Goal: Task Accomplishment & Management: Manage account settings

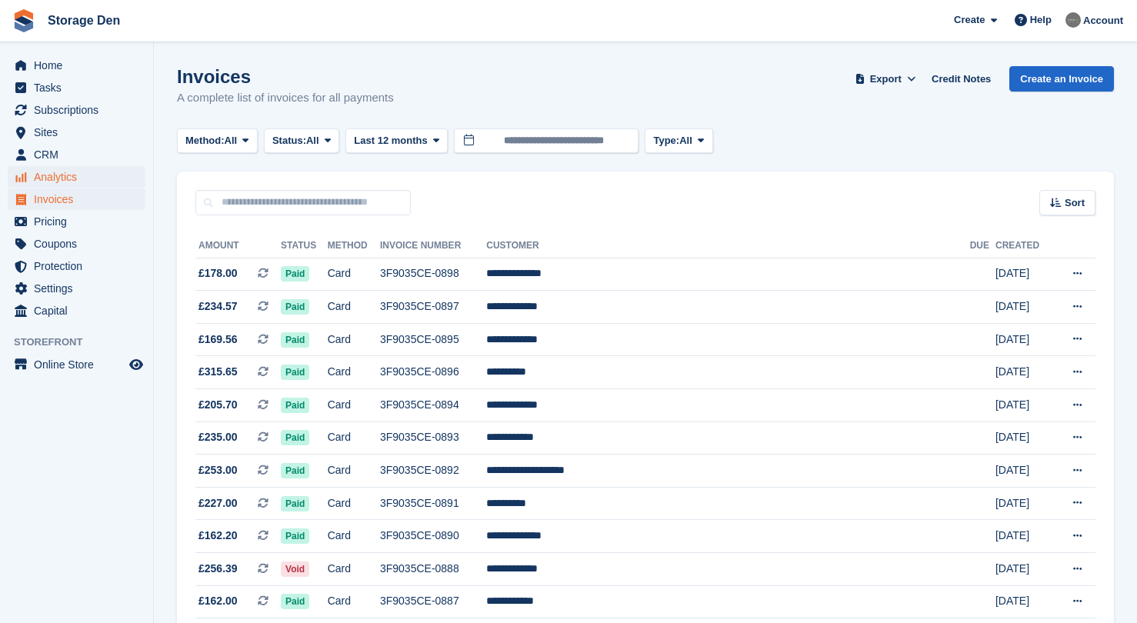
click at [93, 175] on span "Analytics" at bounding box center [80, 177] width 92 height 22
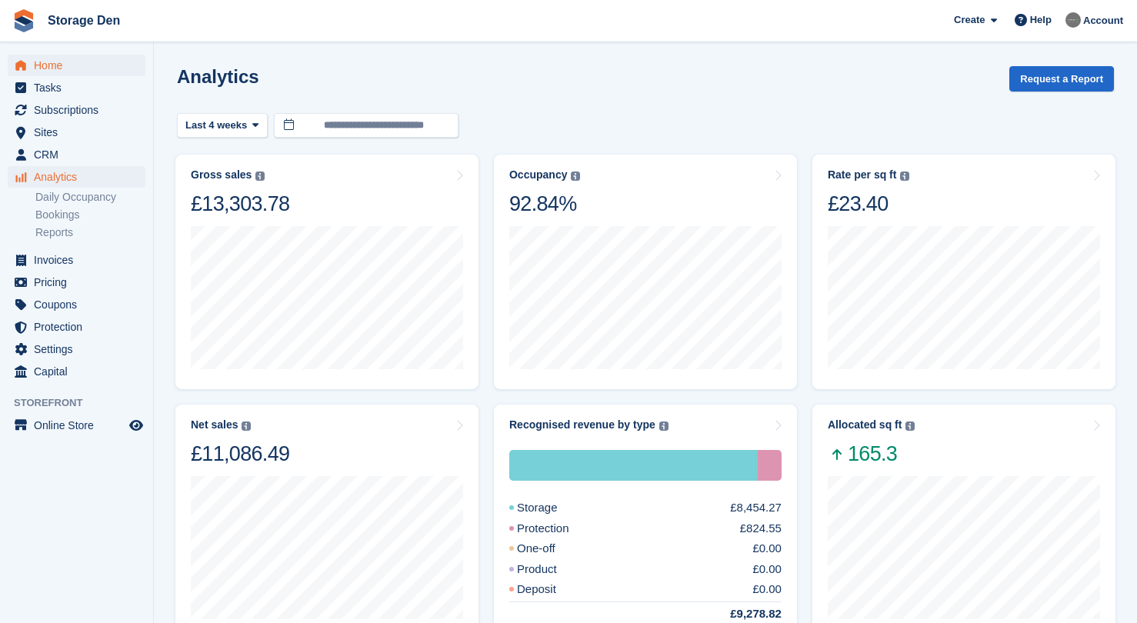
click at [68, 62] on span "Home" at bounding box center [80, 66] width 92 height 22
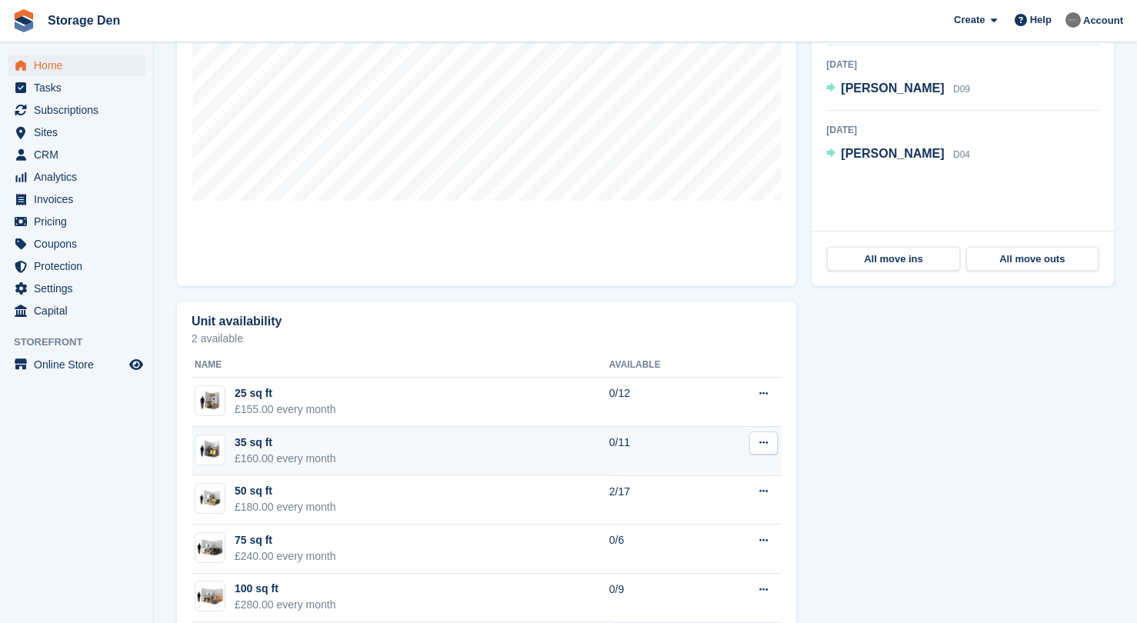
scroll to position [514, 0]
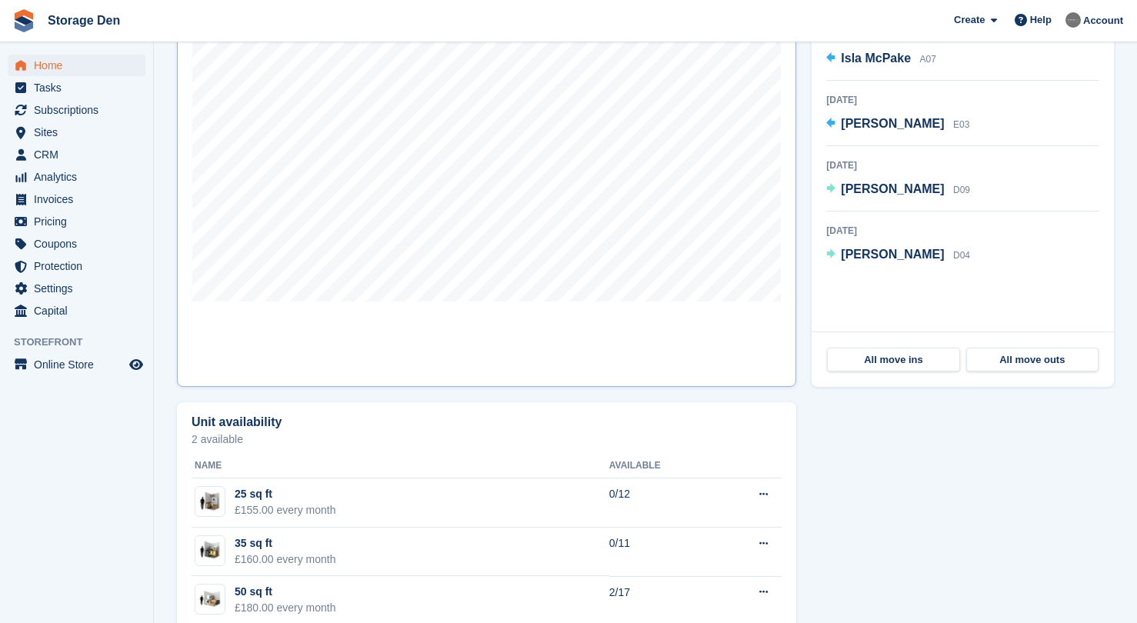
click at [737, 315] on link "Map" at bounding box center [486, 187] width 619 height 400
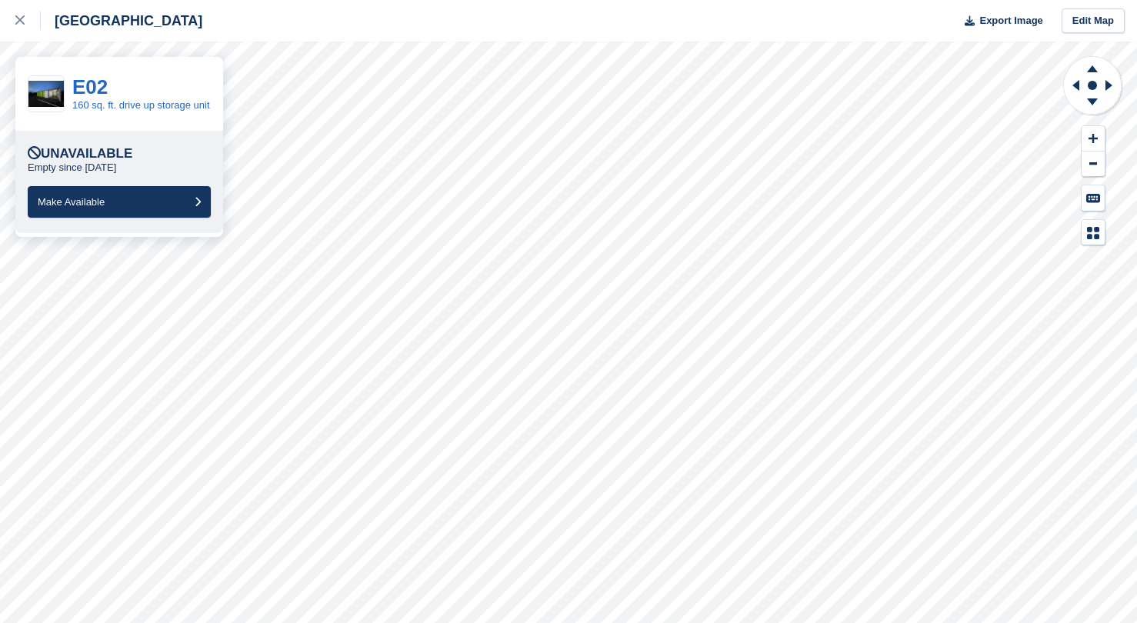
click at [928, 0] on div "Aberdeen Export Image Edit Map" at bounding box center [568, 21] width 1137 height 42
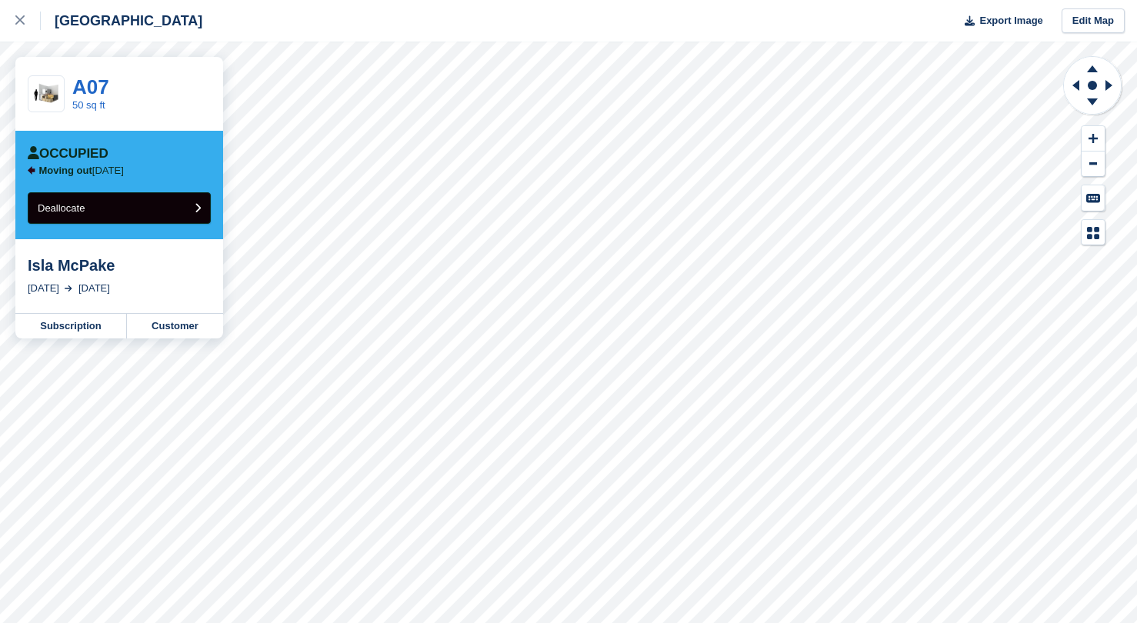
click at [140, 197] on button "Deallocate" at bounding box center [119, 208] width 183 height 32
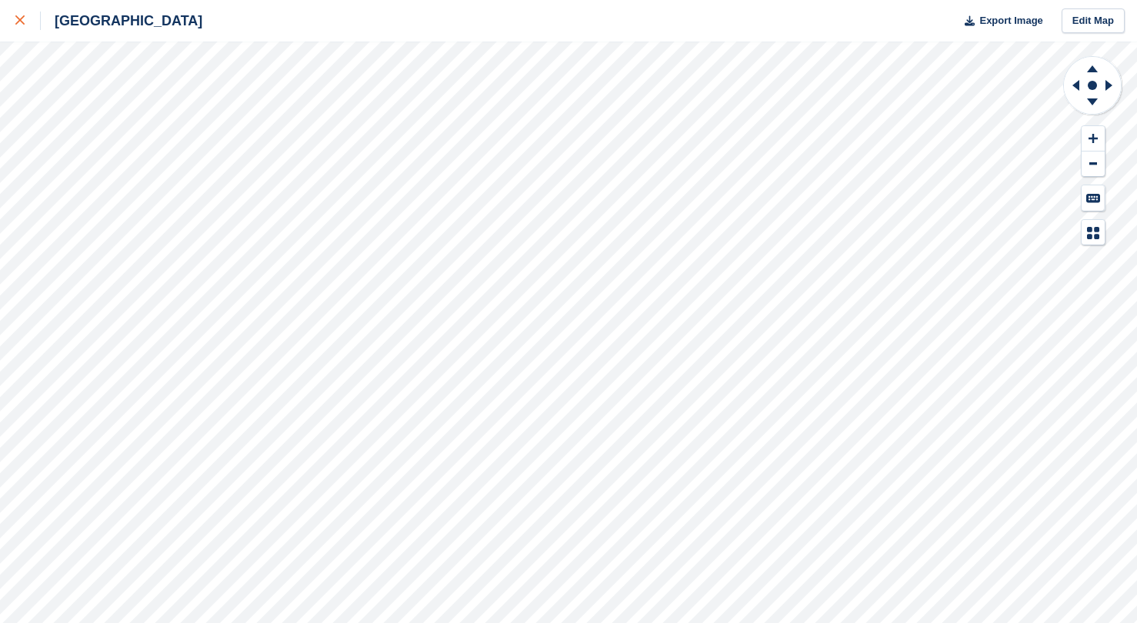
click at [13, 28] on link at bounding box center [20, 21] width 41 height 42
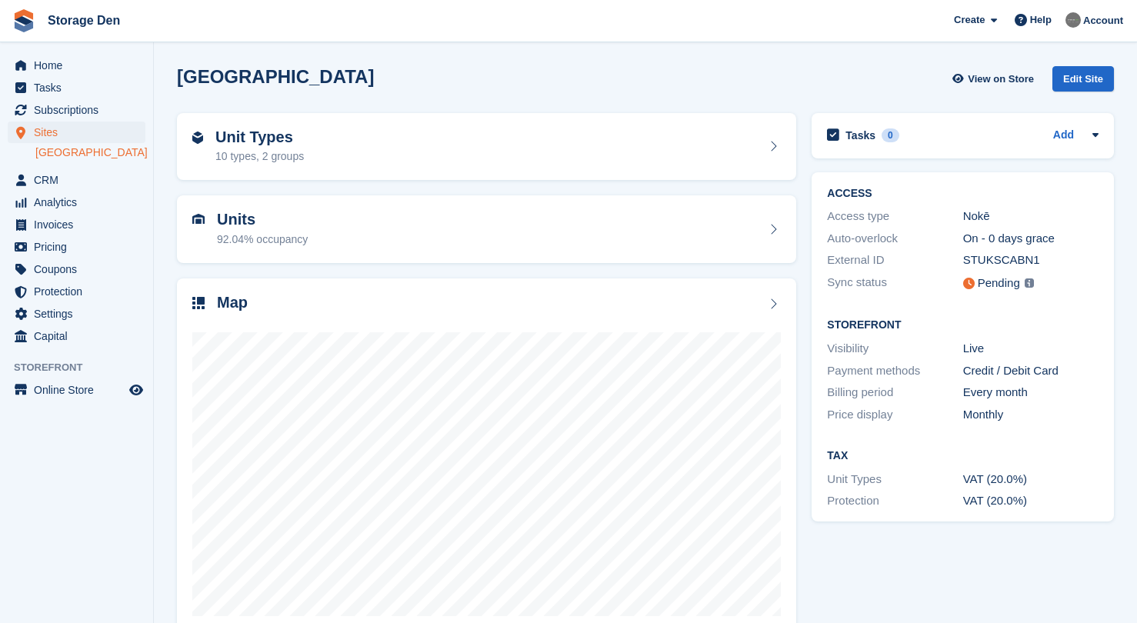
click at [57, 72] on span "Home" at bounding box center [80, 66] width 92 height 22
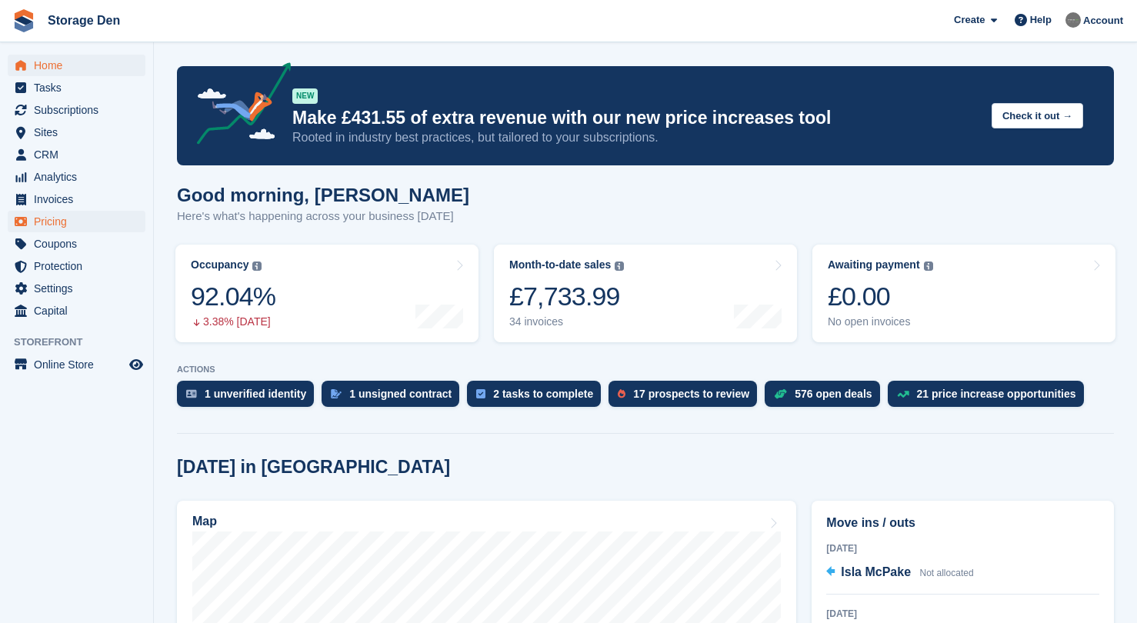
click at [82, 218] on span "Pricing" at bounding box center [80, 222] width 92 height 22
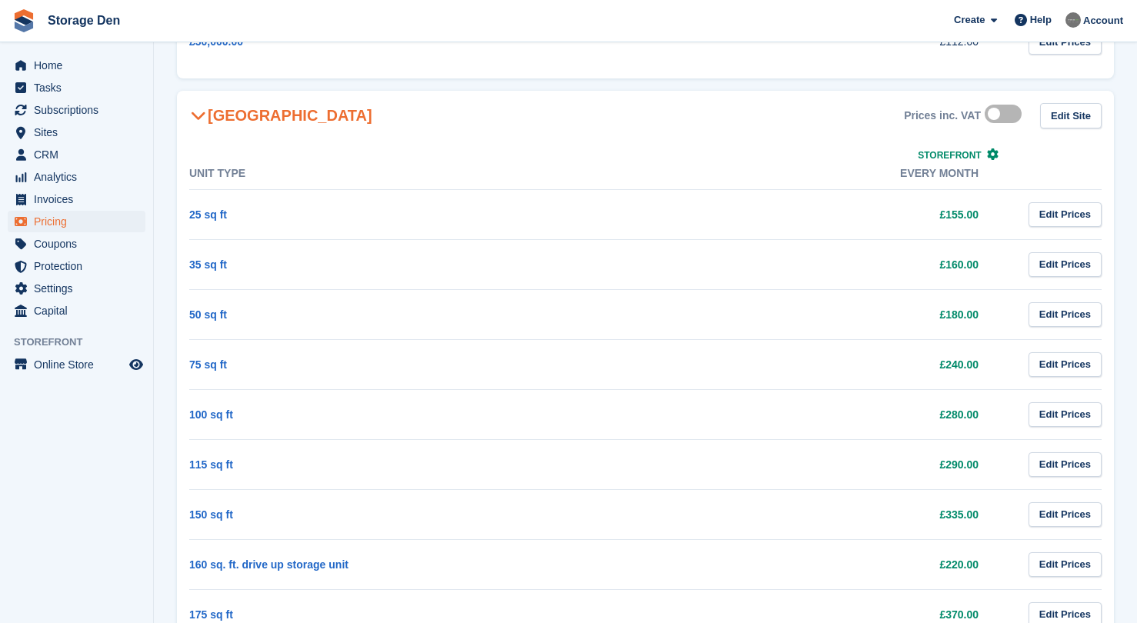
scroll to position [723, 0]
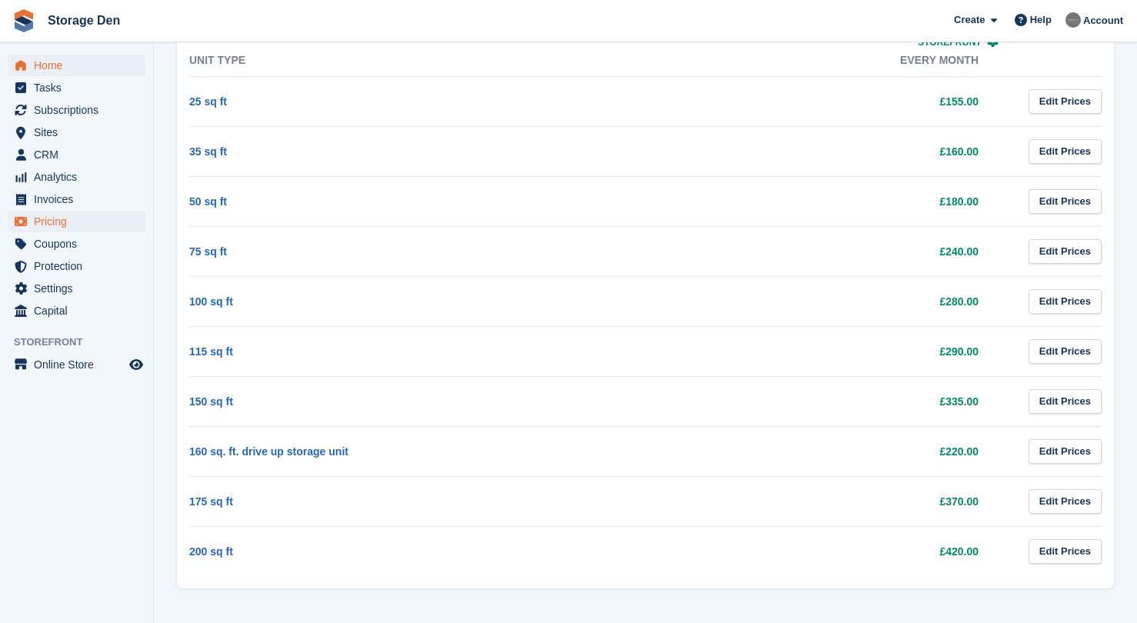
click at [68, 75] on span "Home" at bounding box center [80, 66] width 92 height 22
